Goal: Find specific page/section: Find specific page/section

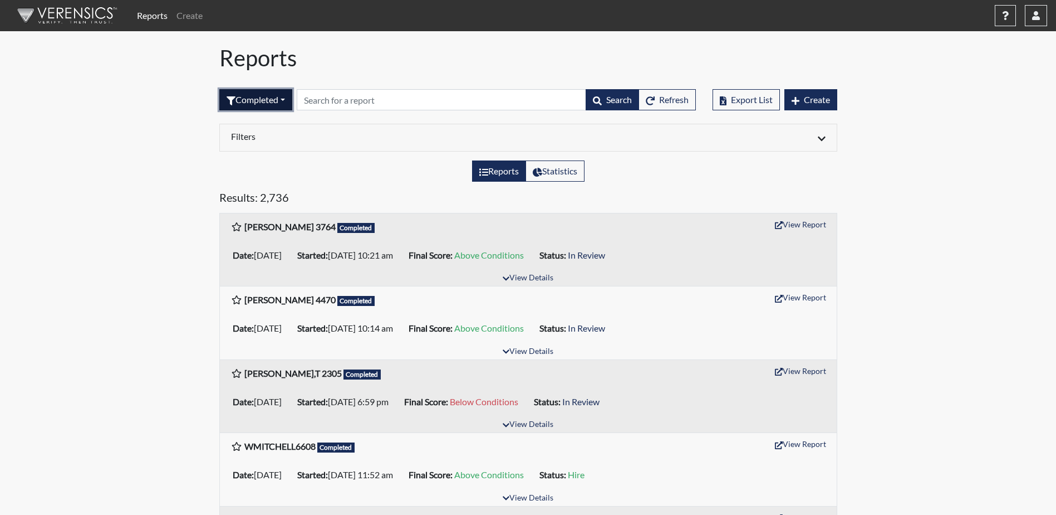
click at [273, 102] on button "Completed" at bounding box center [255, 99] width 73 height 21
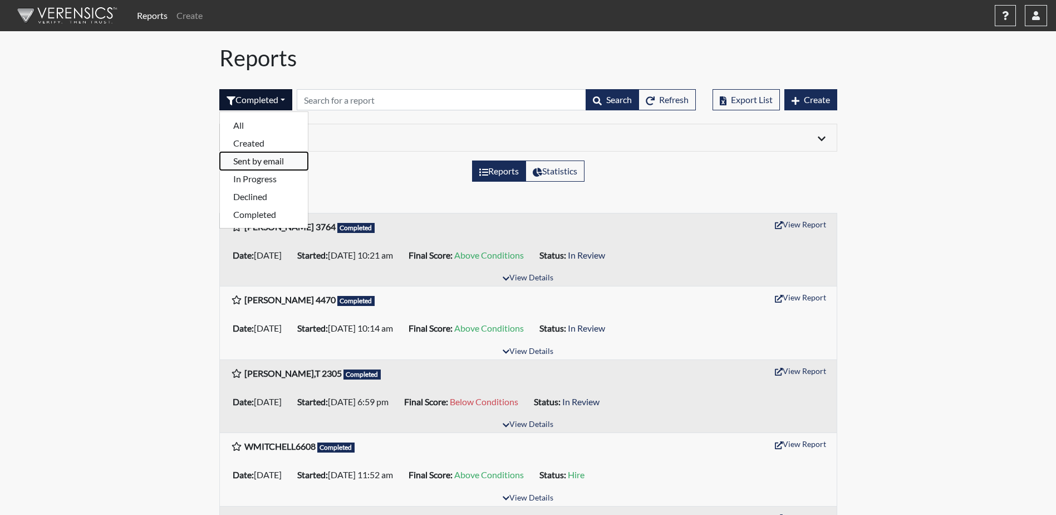
click at [257, 162] on button "Sent by email" at bounding box center [264, 161] width 88 height 18
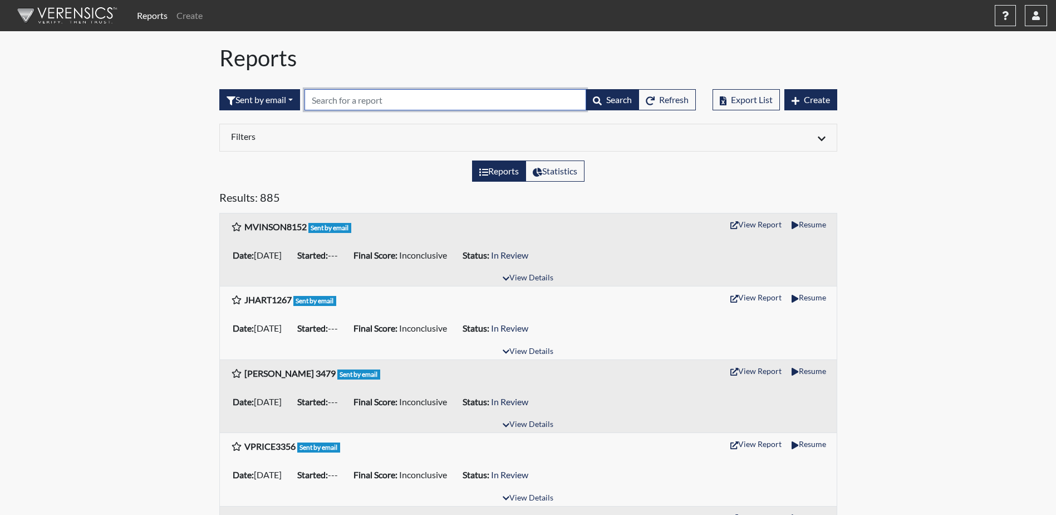
click at [462, 104] on input "text" at bounding box center [446, 99] width 282 height 21
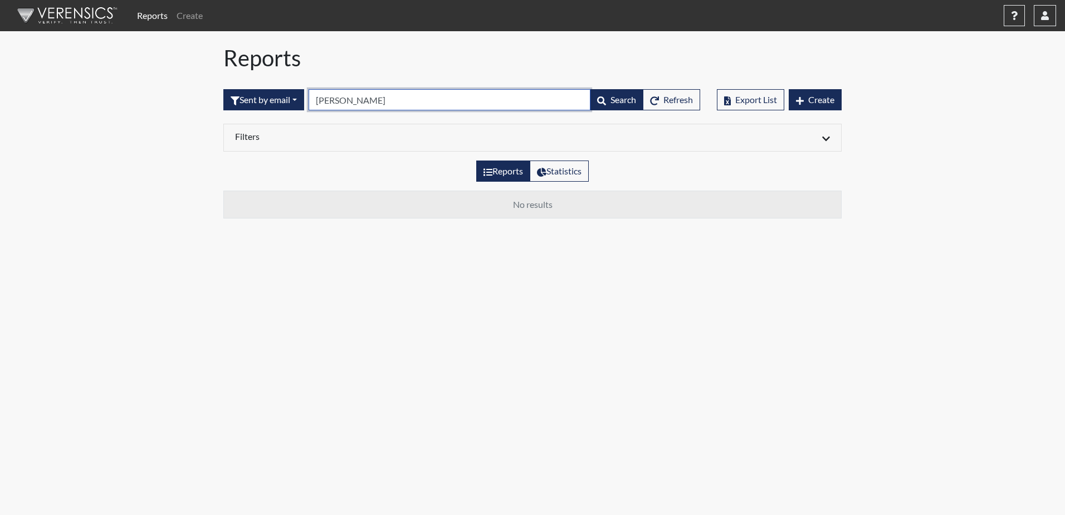
drag, startPoint x: 353, startPoint y: 102, endPoint x: 311, endPoint y: 99, distance: 41.9
click at [311, 99] on form "Sent by email All Created Sent by email In Progress Declined Completed [PERSON_…" at bounding box center [461, 99] width 477 height 21
type input "[PERSON_NAME]"
